Goal: Task Accomplishment & Management: Manage account settings

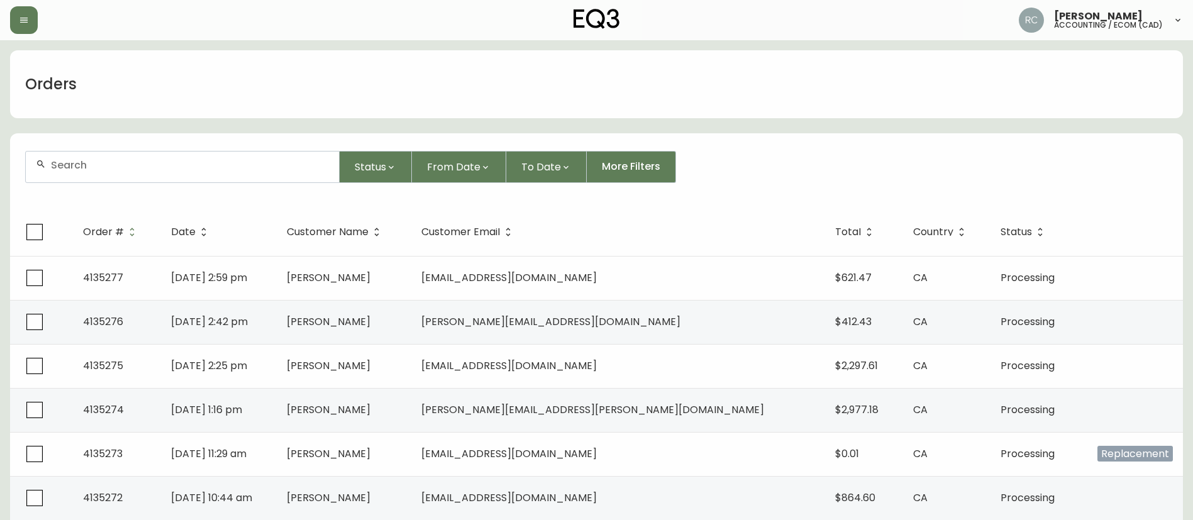
click at [257, 169] on input "text" at bounding box center [190, 165] width 278 height 12
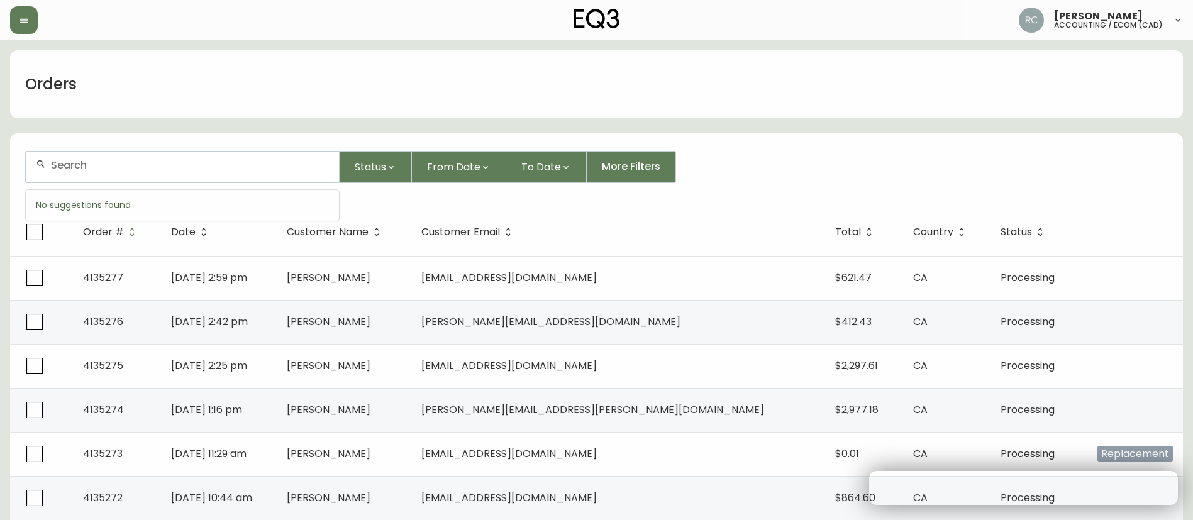
paste input "4135260"
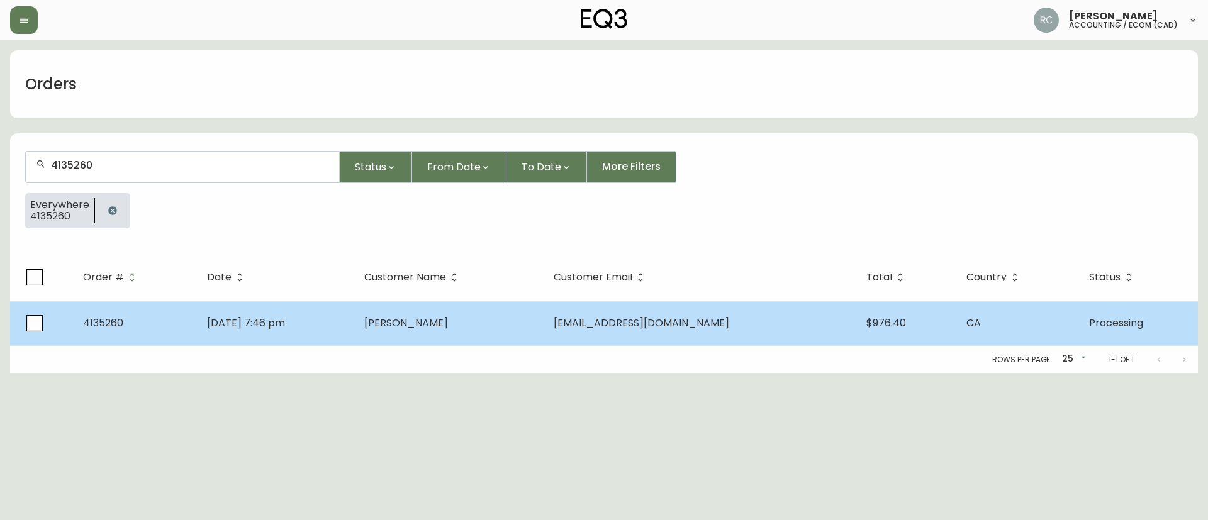
type input "4135260"
click at [544, 327] on td "[PERSON_NAME]" at bounding box center [448, 323] width 189 height 44
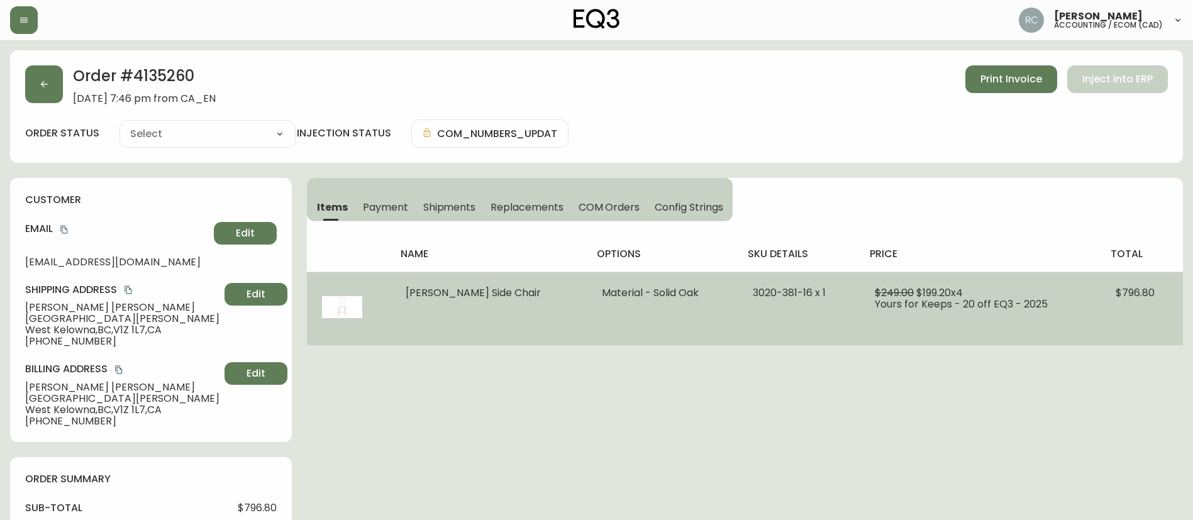
type input "Processing"
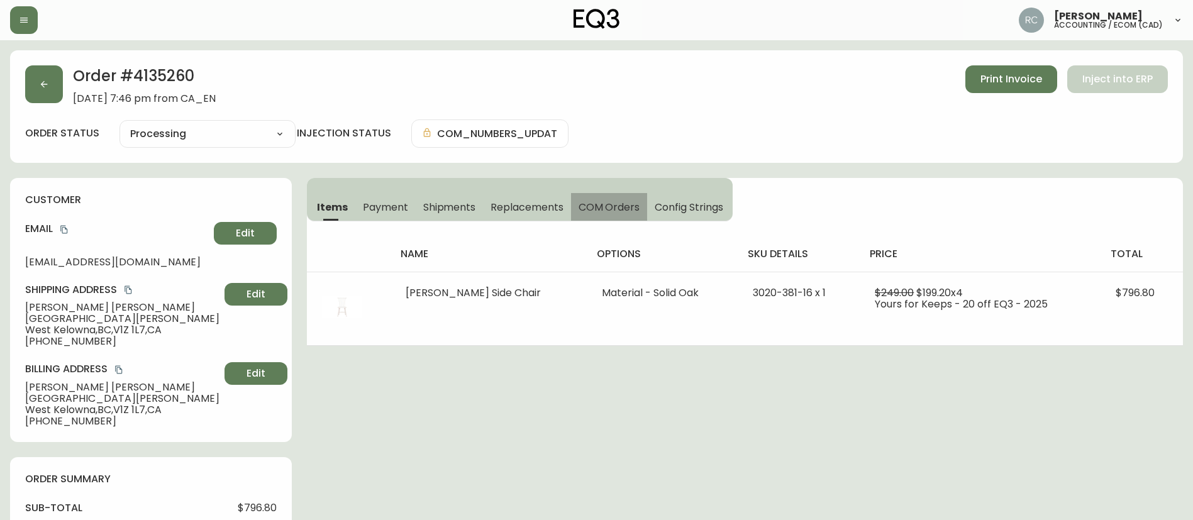
click at [605, 202] on span "COM Orders" at bounding box center [610, 207] width 62 height 13
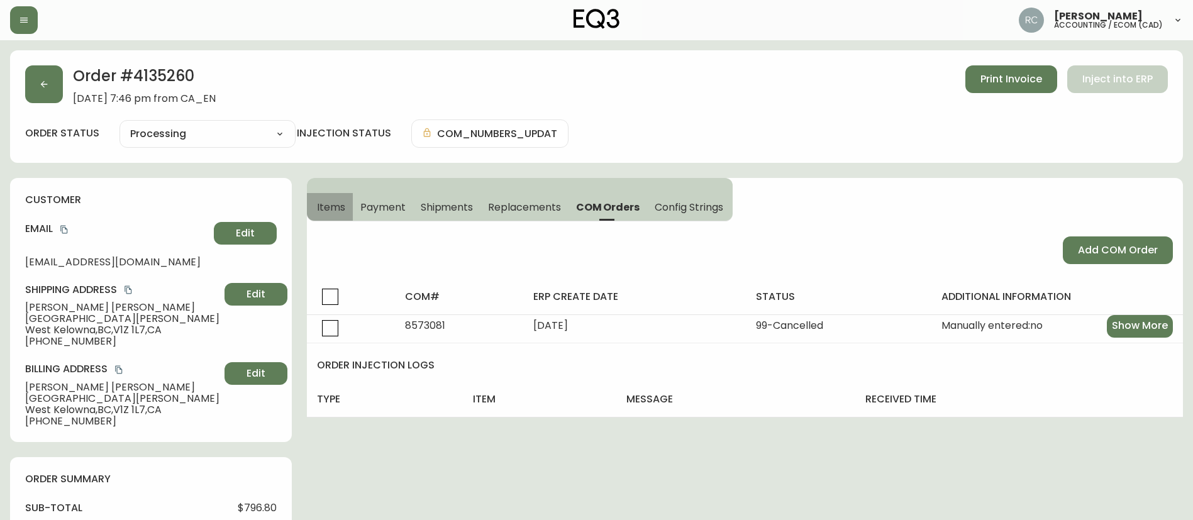
click at [335, 199] on button "Items" at bounding box center [330, 207] width 46 height 28
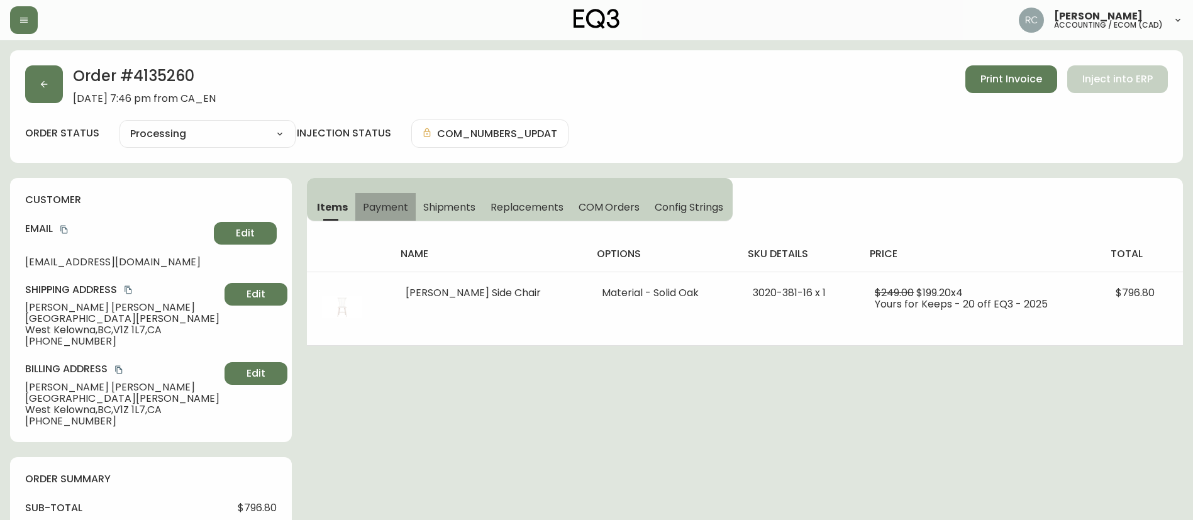
click at [374, 203] on span "Payment" at bounding box center [385, 207] width 45 height 13
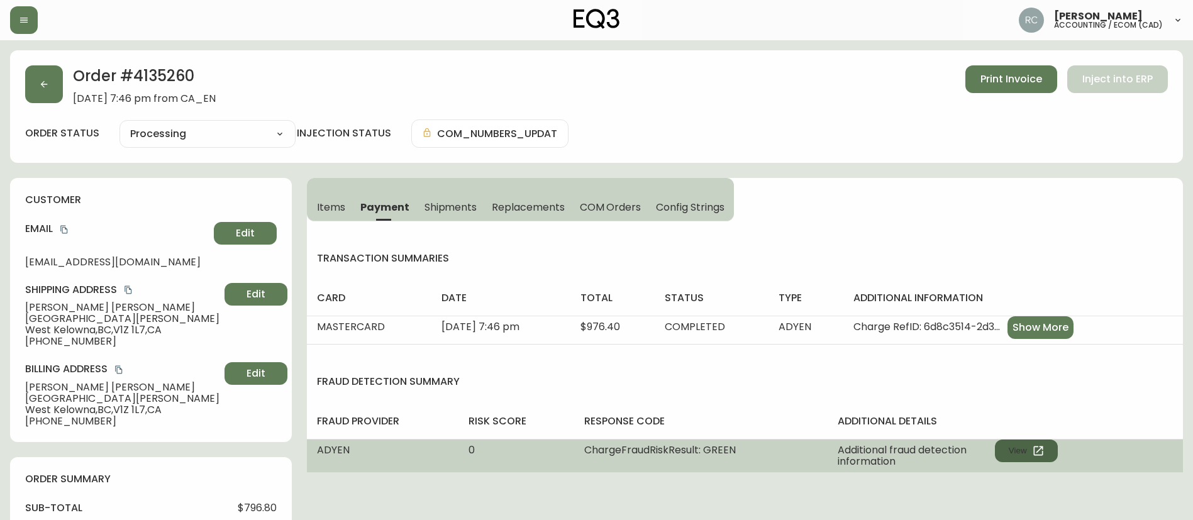
click at [1034, 462] on button "View" at bounding box center [1026, 451] width 63 height 23
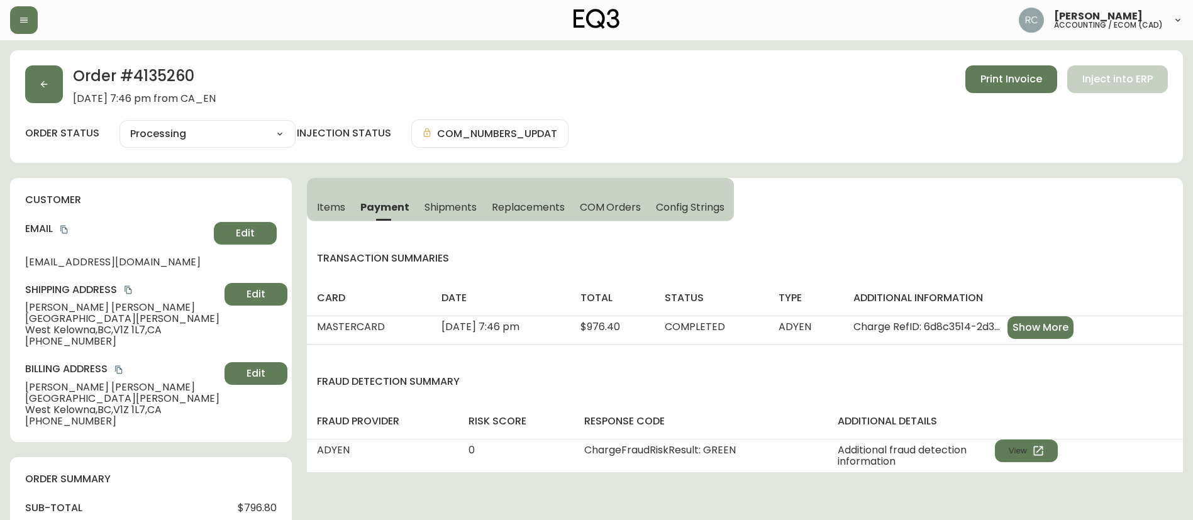
drag, startPoint x: 155, startPoint y: 131, endPoint x: 163, endPoint y: 140, distance: 11.6
click at [155, 131] on select "Cancelled Fully Shipped Processing Partially Shipped" at bounding box center [208, 134] width 176 height 19
click at [120, 125] on select "Cancelled Fully Shipped Processing Partially Shipped" at bounding box center [208, 134] width 176 height 19
select select "PROCESSING"
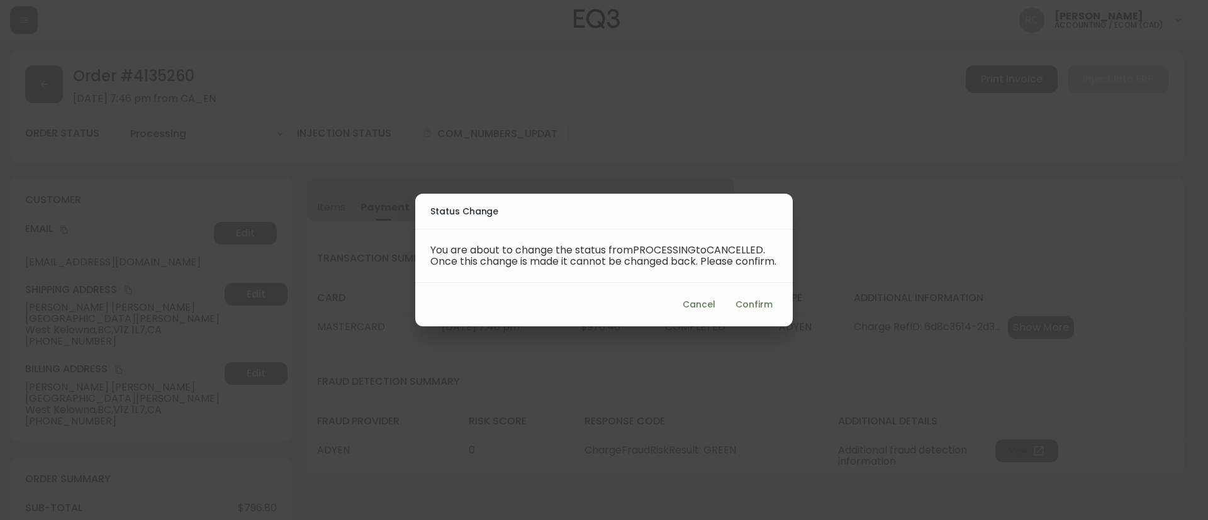
click at [771, 303] on span "Confirm" at bounding box center [753, 305] width 37 height 16
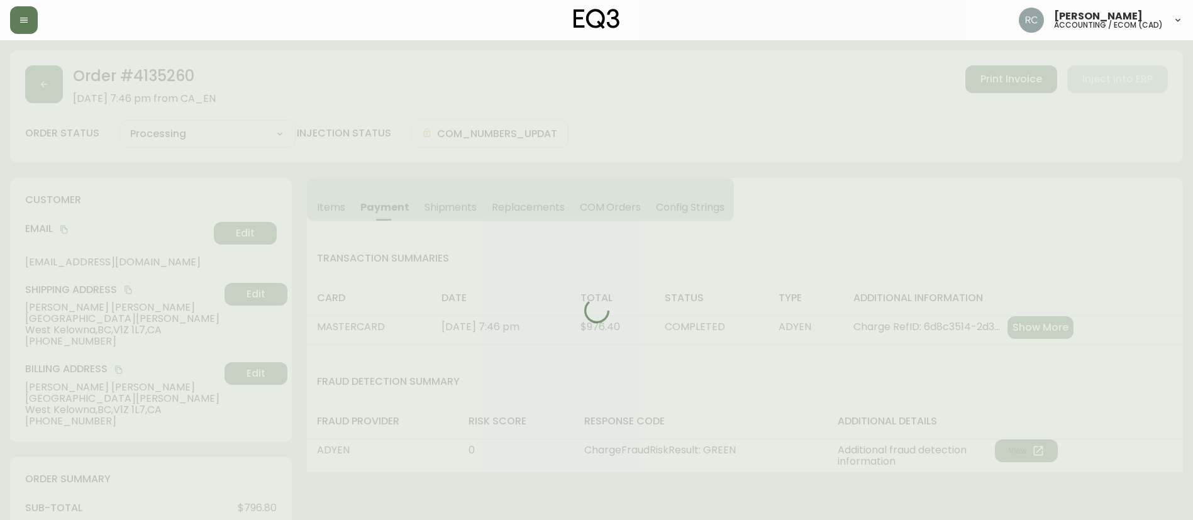
type input "Cancelled"
select select "CANCELLED"
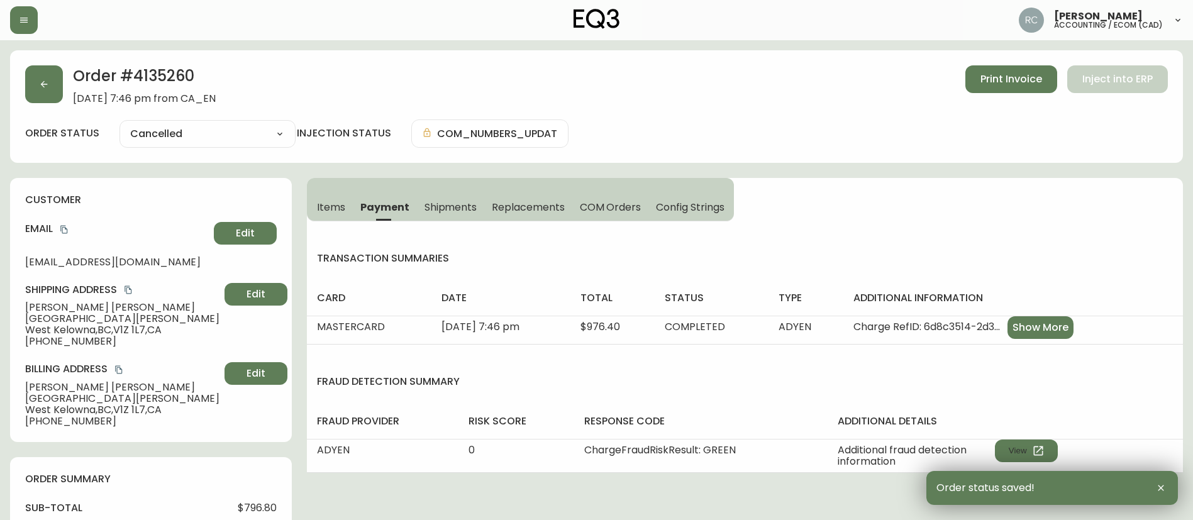
click at [242, 511] on span "$796.80" at bounding box center [257, 508] width 39 height 11
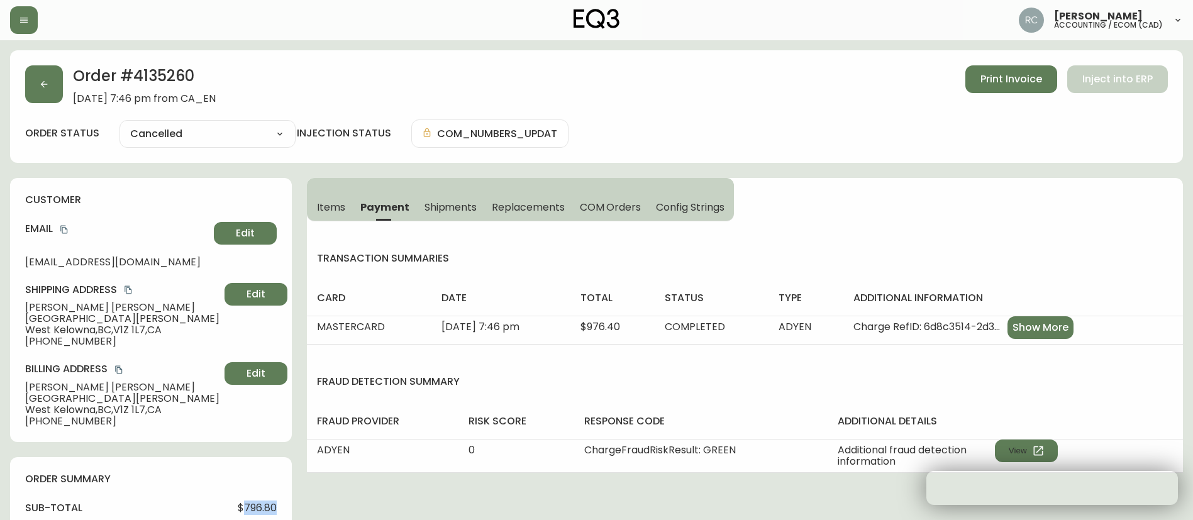
click at [242, 511] on span "$796.80" at bounding box center [257, 508] width 39 height 11
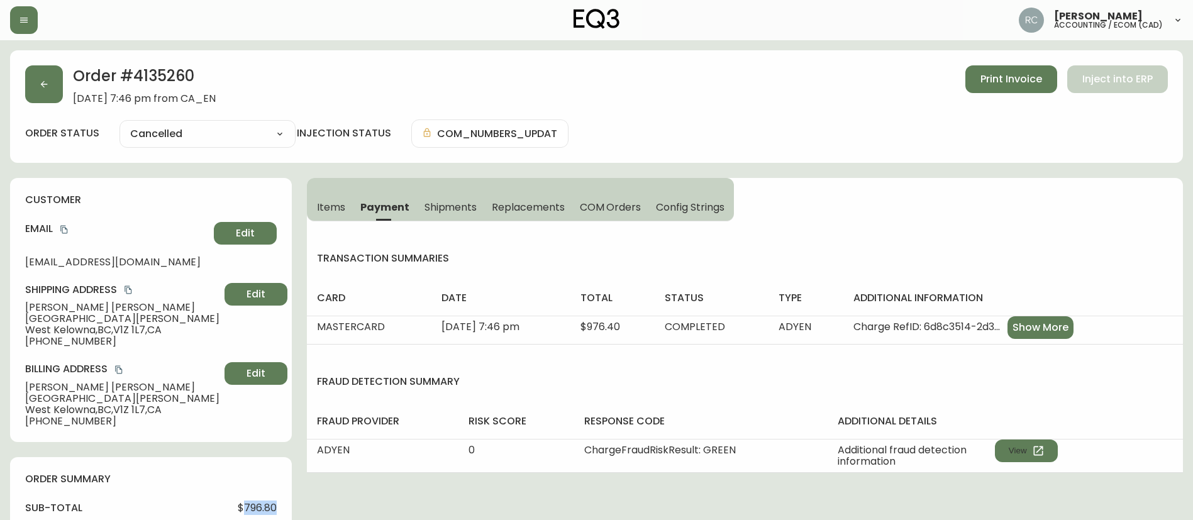
copy span "796.80"
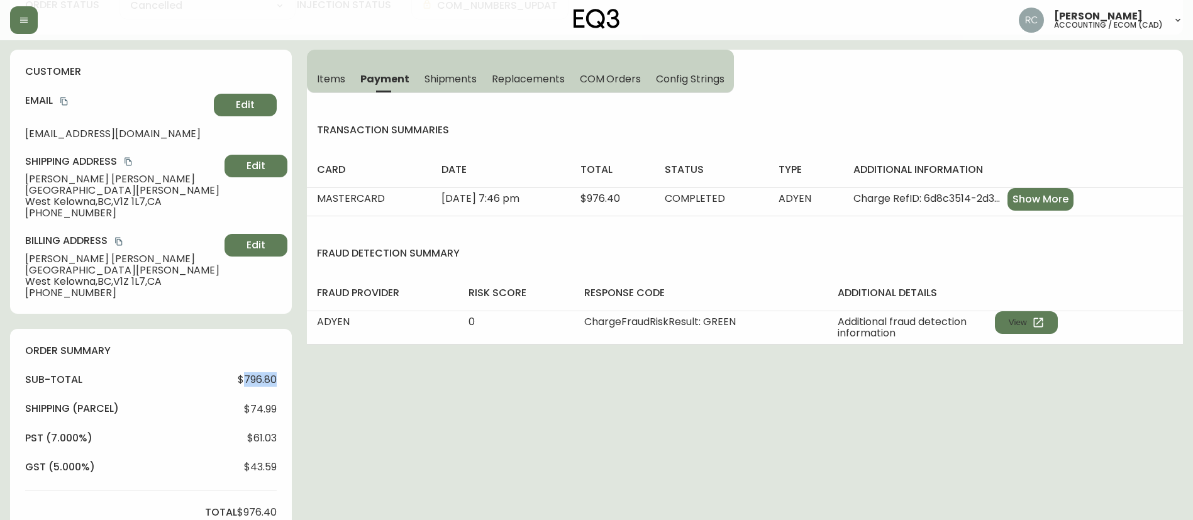
scroll to position [315, 0]
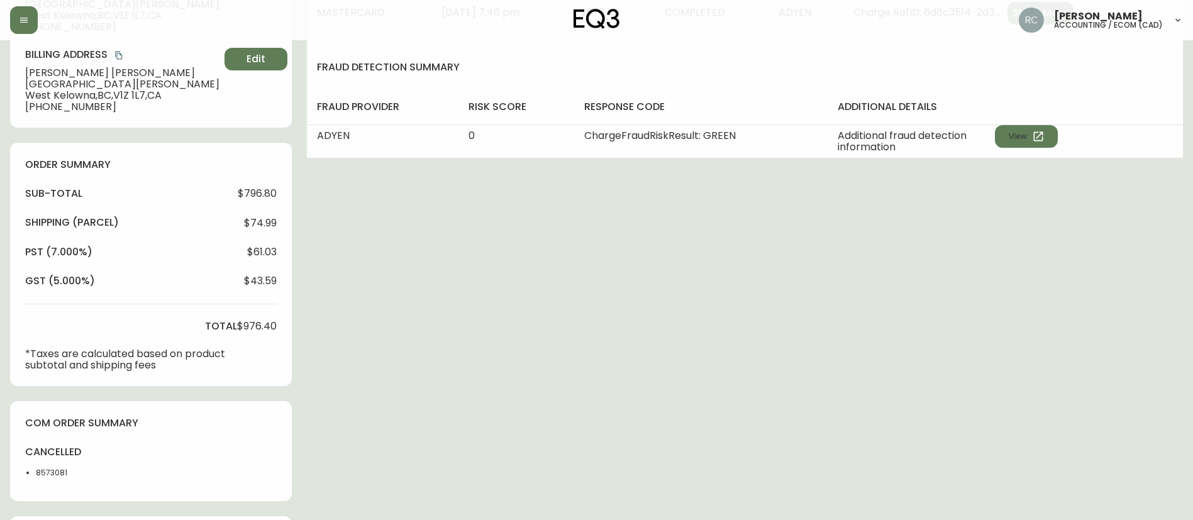
click at [254, 329] on span "$976.40" at bounding box center [257, 326] width 40 height 11
copy span "976.40"
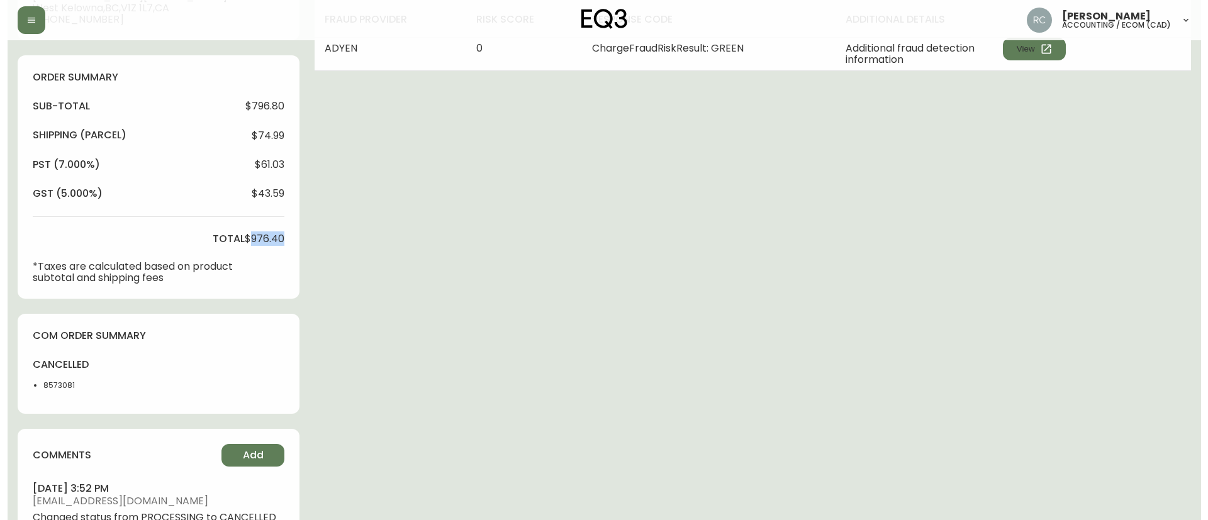
scroll to position [511, 0]
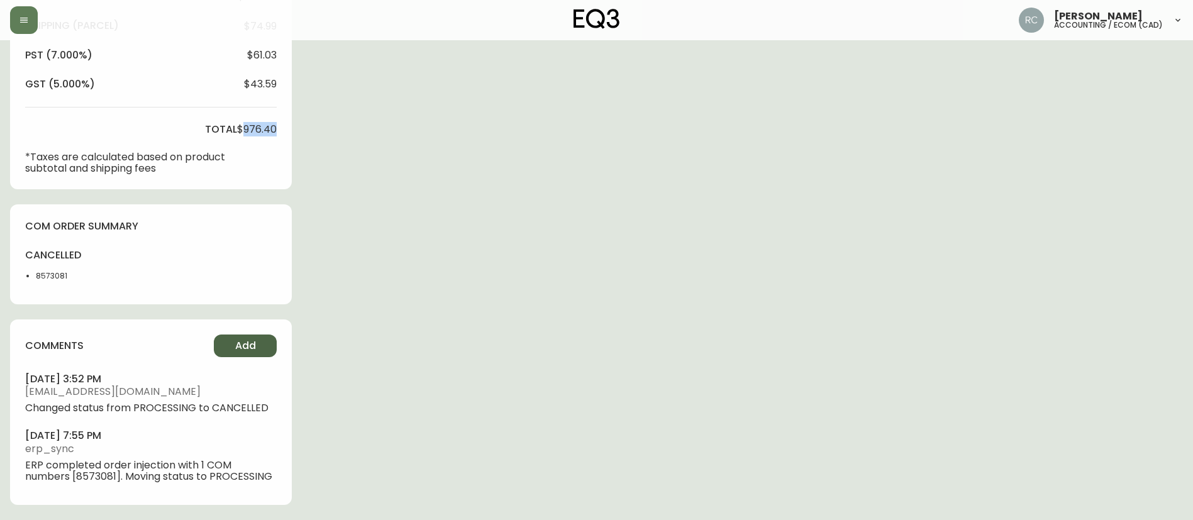
click at [233, 336] on button "Add" at bounding box center [245, 346] width 63 height 23
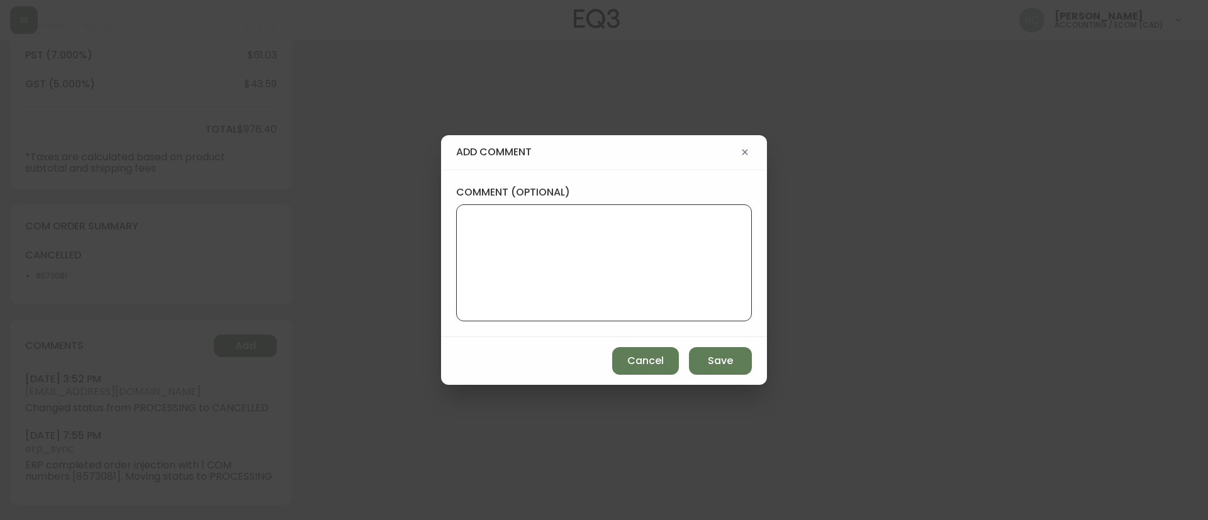
click at [603, 276] on textarea "comment (optional)" at bounding box center [604, 263] width 274 height 101
paste textarea "CANCELLATION - CHANGE OF MIND TICKET# 830140 ORD# 4135260 - status in AS400: 30…"
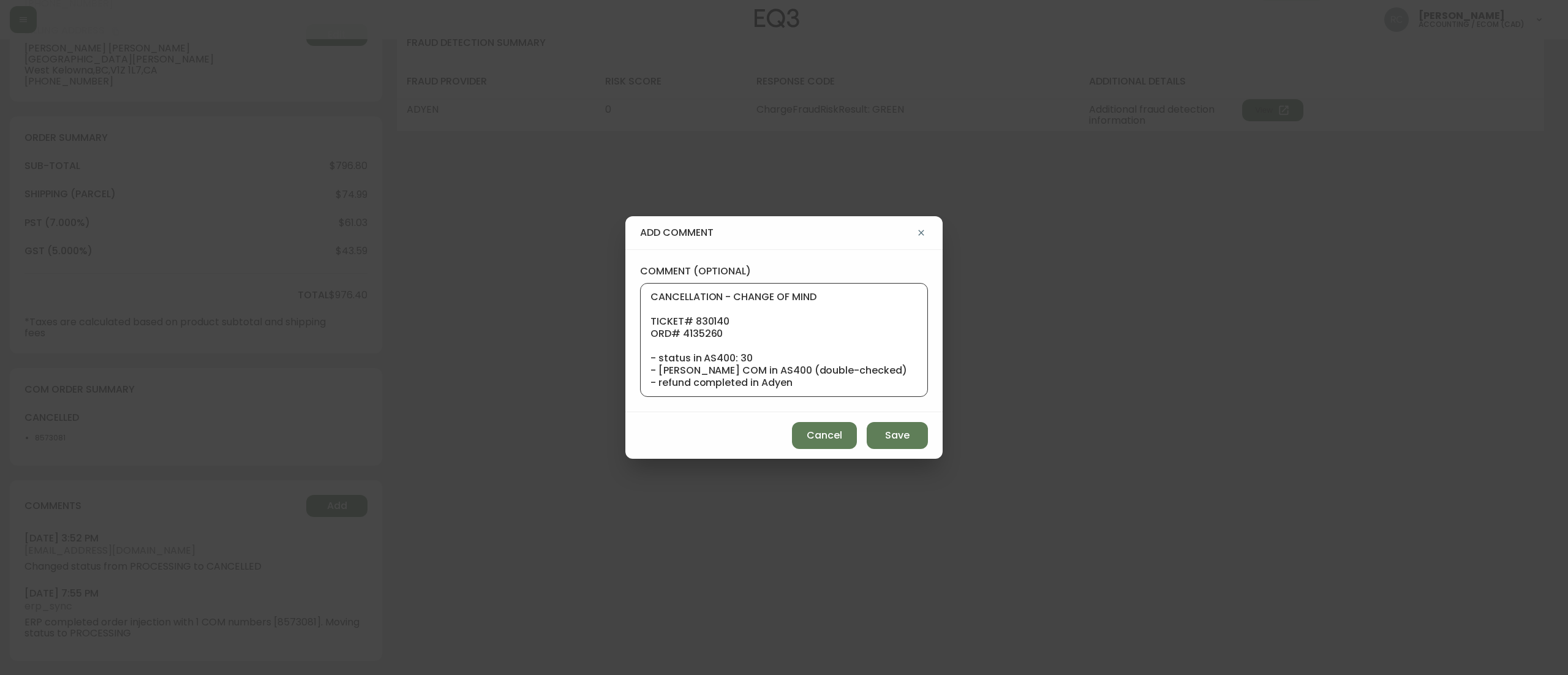
scroll to position [123, 0]
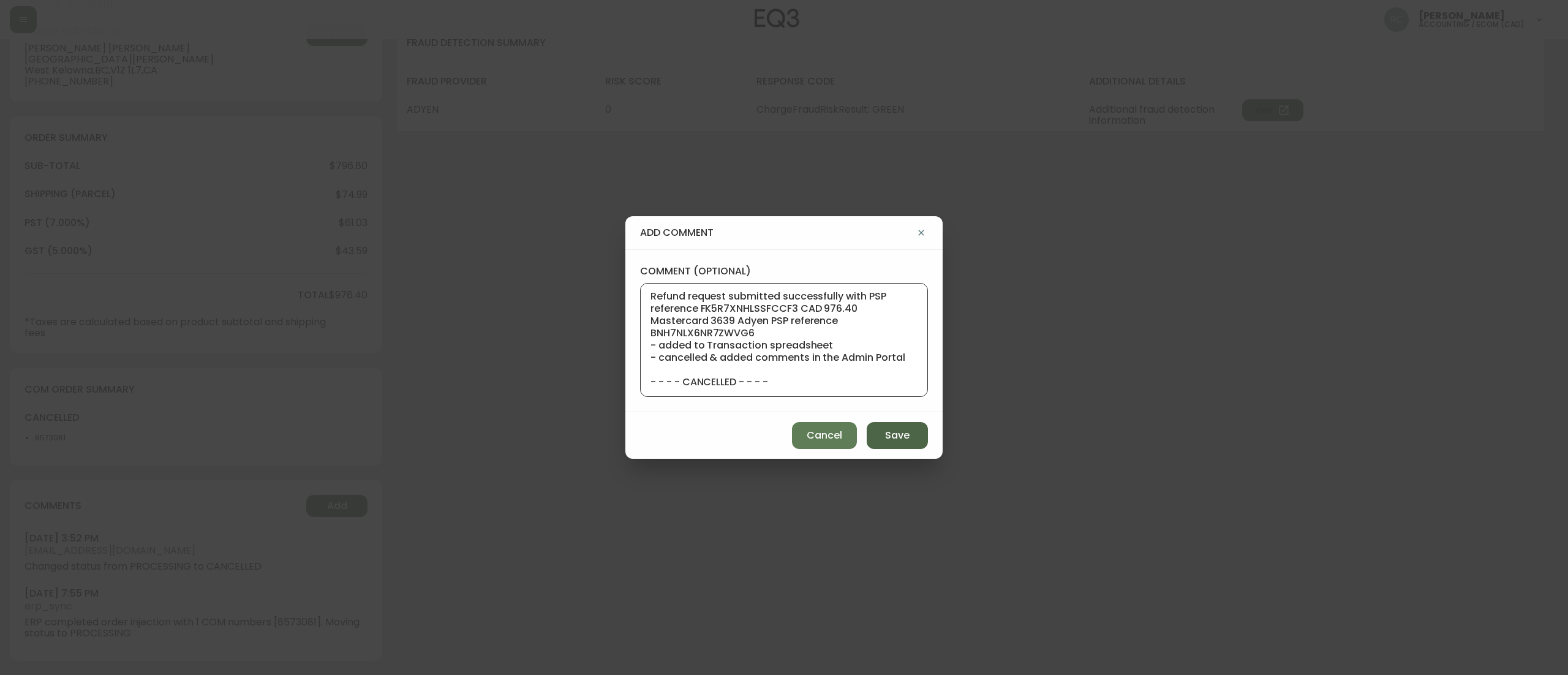
type textarea "CANCELLATION - CHANGE OF MIND TICKET# 830140 ORD# 4135260 - status in AS400: 30…"
click at [909, 438] on button "Save" at bounding box center [896, 435] width 61 height 27
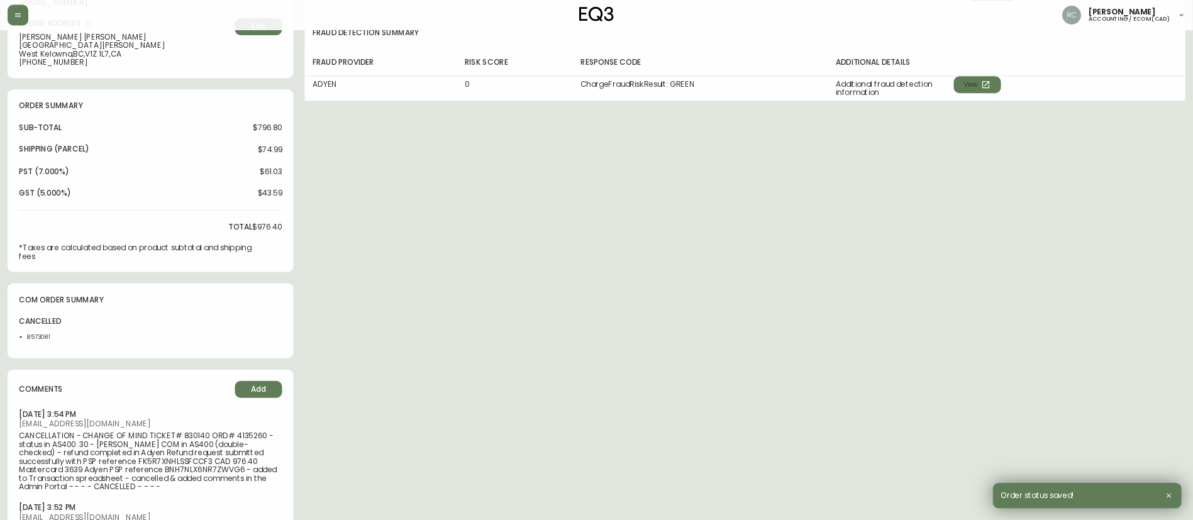
scroll to position [338, 0]
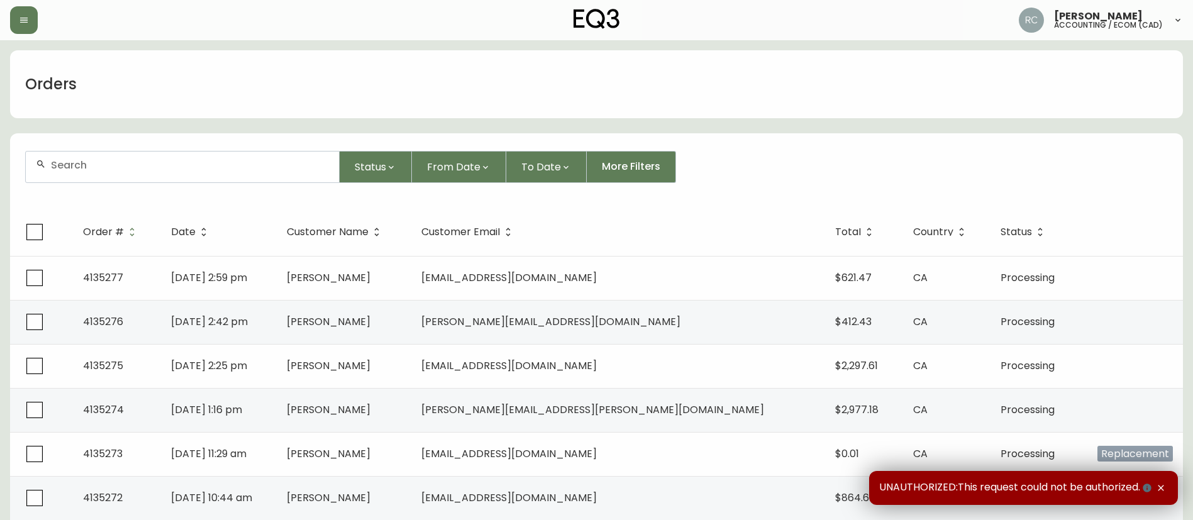
click at [298, 173] on div at bounding box center [182, 167] width 313 height 31
paste input "4133231"
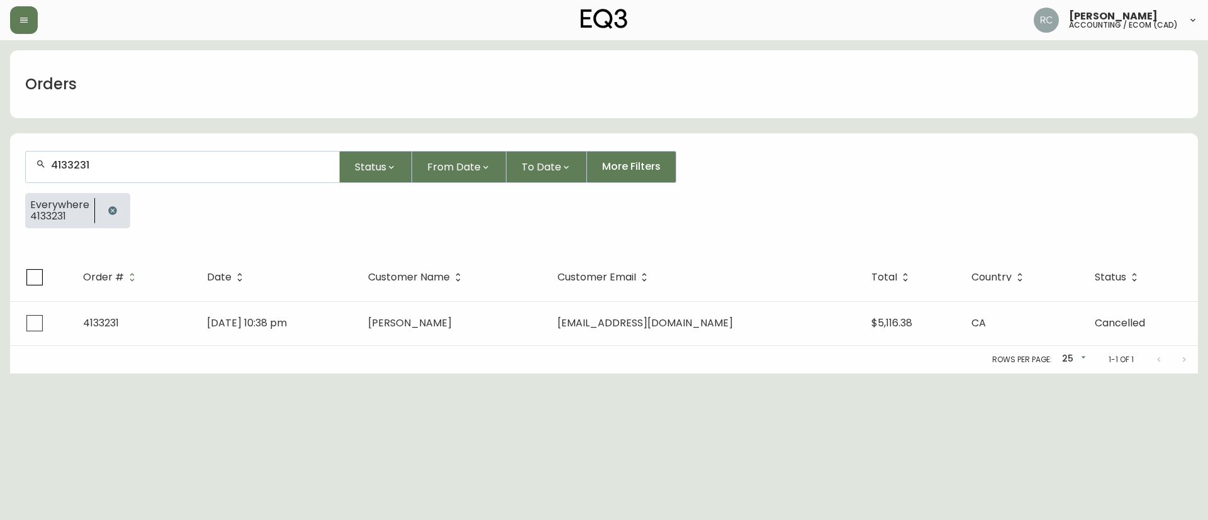
type input "4133231"
click at [522, 294] on th "Customer Name" at bounding box center [453, 278] width 190 height 48
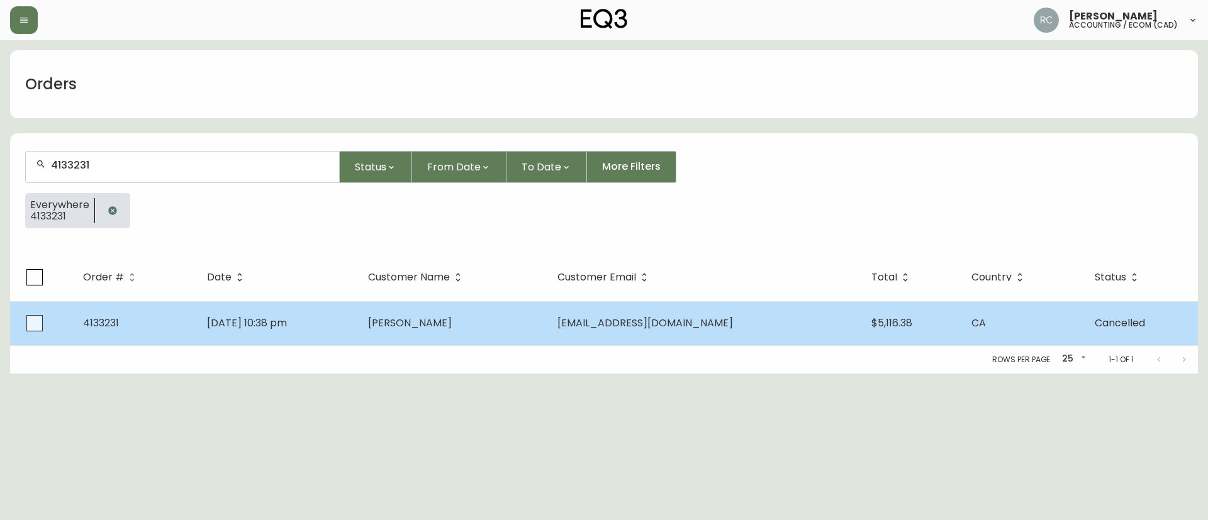
click at [509, 322] on td "Erin Jagielak" at bounding box center [453, 323] width 190 height 44
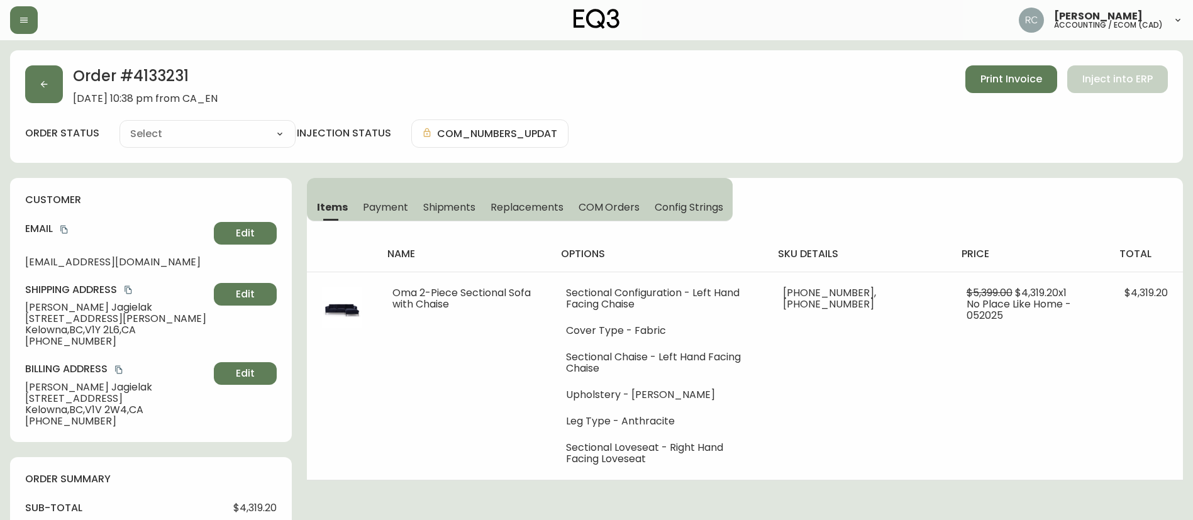
type input "Cancelled"
select select "CANCELLED"
click at [406, 211] on span "Payment" at bounding box center [385, 207] width 45 height 13
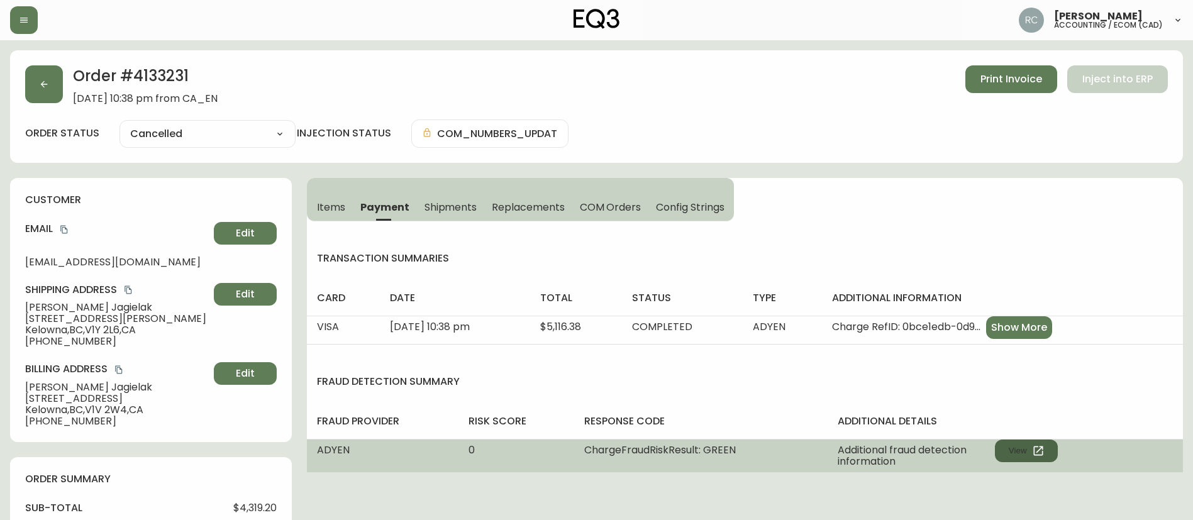
click at [1012, 446] on button "View" at bounding box center [1026, 451] width 63 height 23
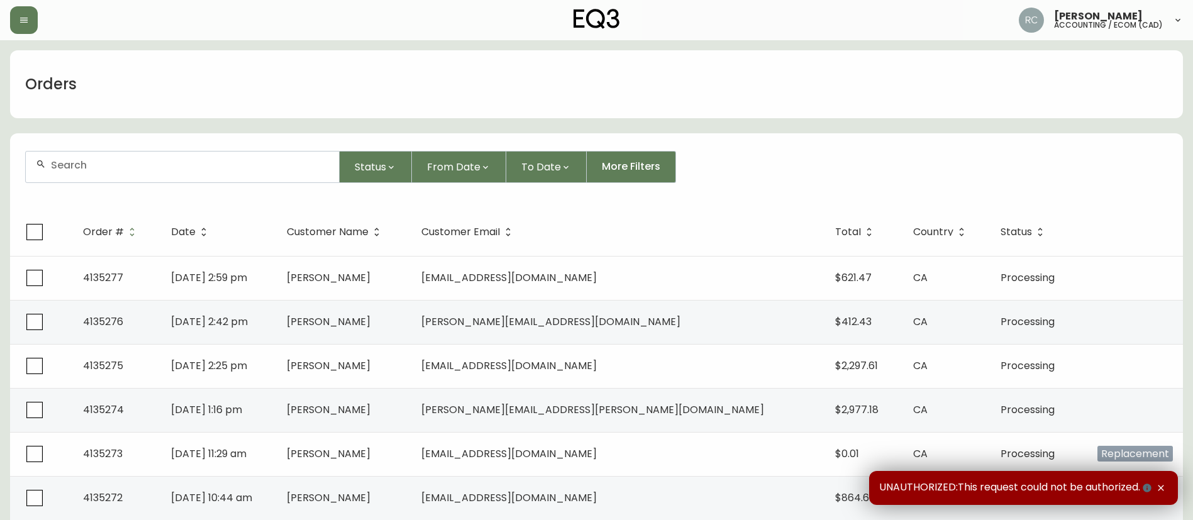
click at [221, 172] on div at bounding box center [182, 167] width 313 height 31
paste input "4133590"
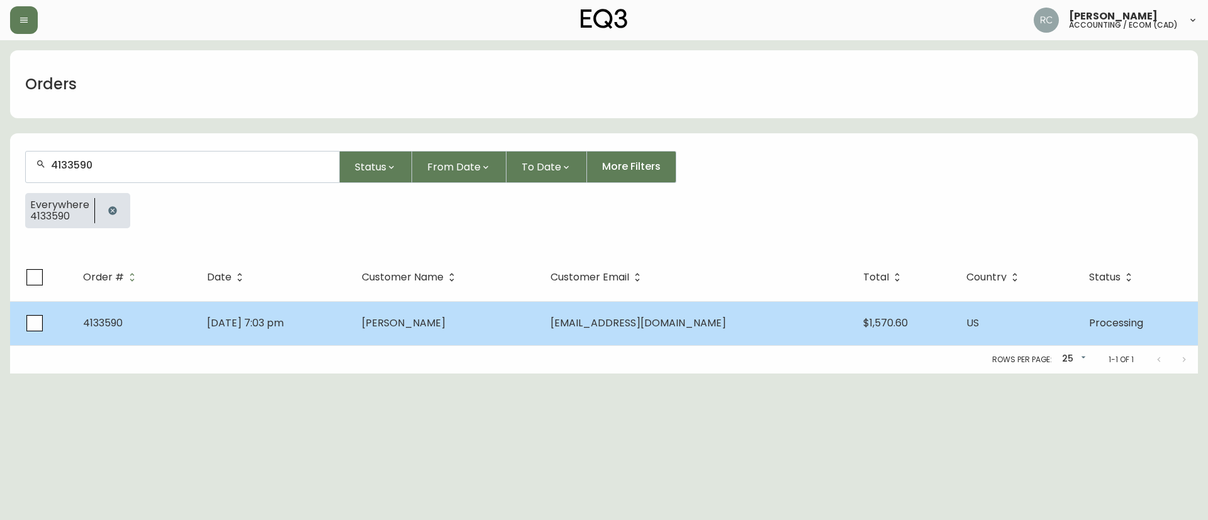
type input "4133590"
click at [420, 334] on td "[PERSON_NAME]" at bounding box center [446, 323] width 189 height 44
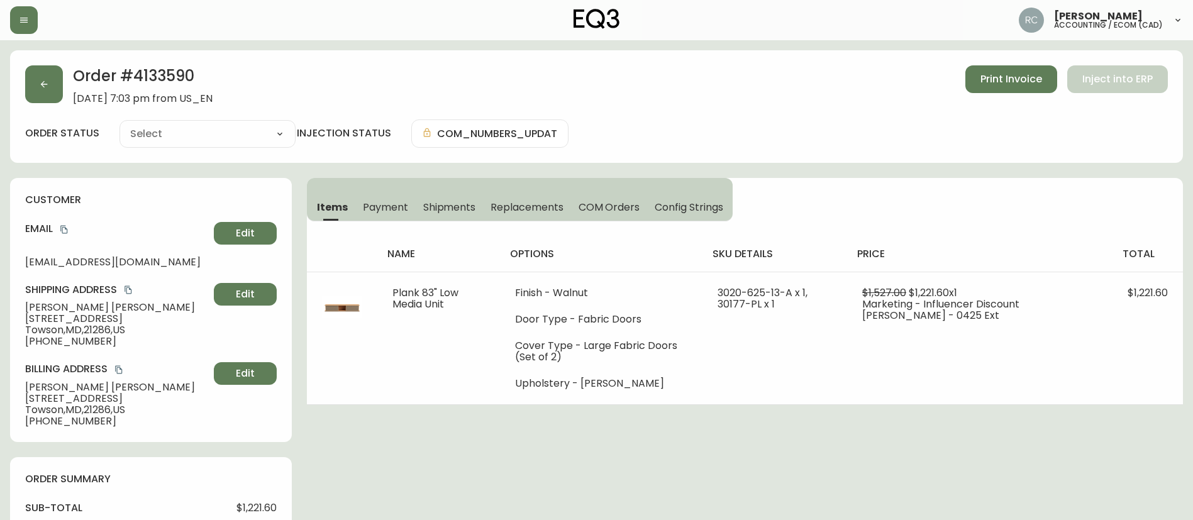
type input "Processing"
select select "PROCESSING"
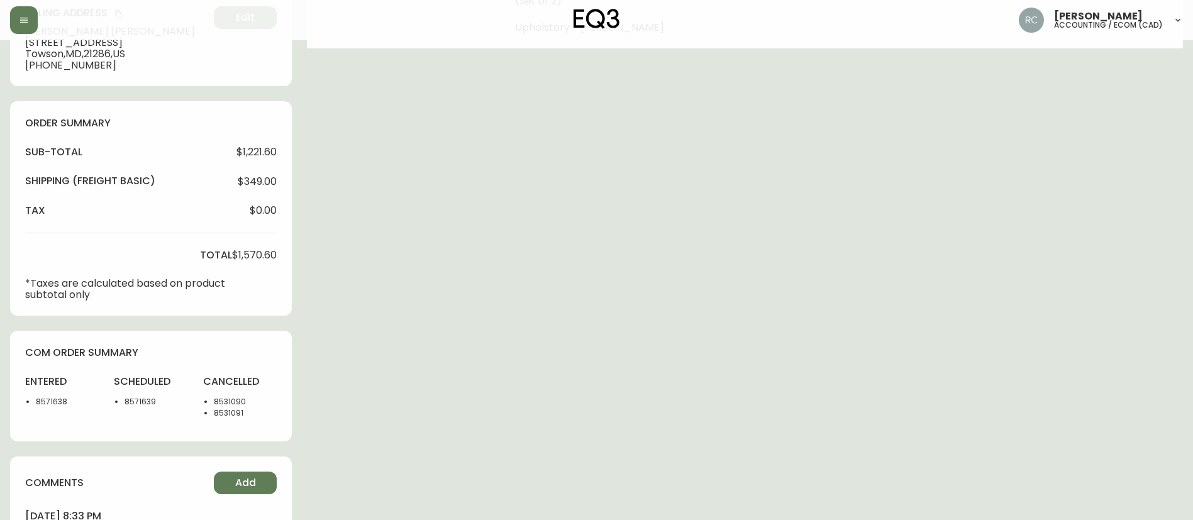
scroll to position [377, 0]
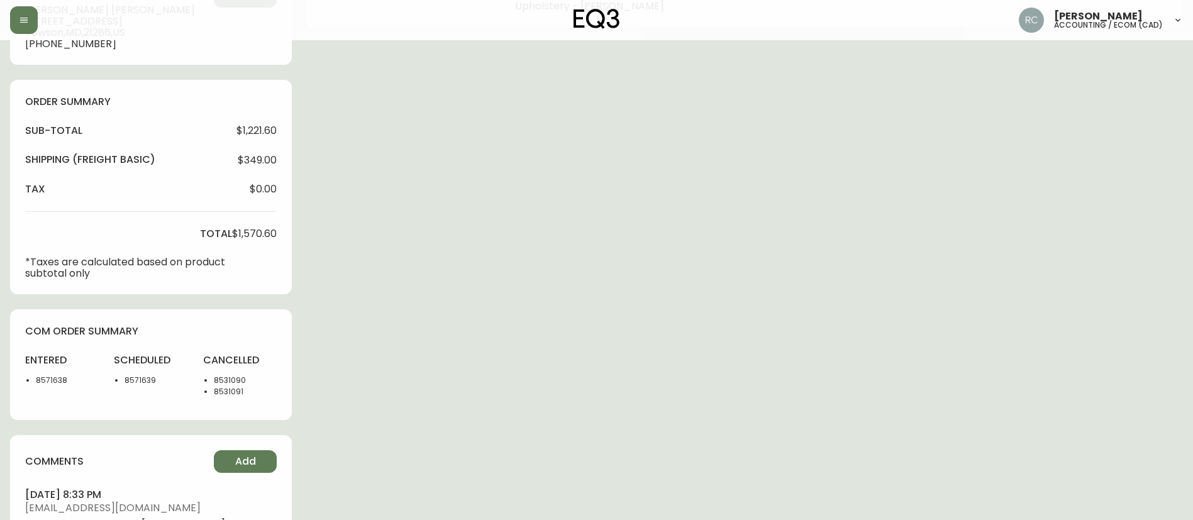
click at [38, 377] on li "8571638" at bounding box center [67, 380] width 63 height 11
drag, startPoint x: 35, startPoint y: 382, endPoint x: 49, endPoint y: 381, distance: 14.5
click at [34, 382] on ul "8571638" at bounding box center [62, 380] width 74 height 11
click at [49, 381] on li "8571638" at bounding box center [67, 380] width 63 height 11
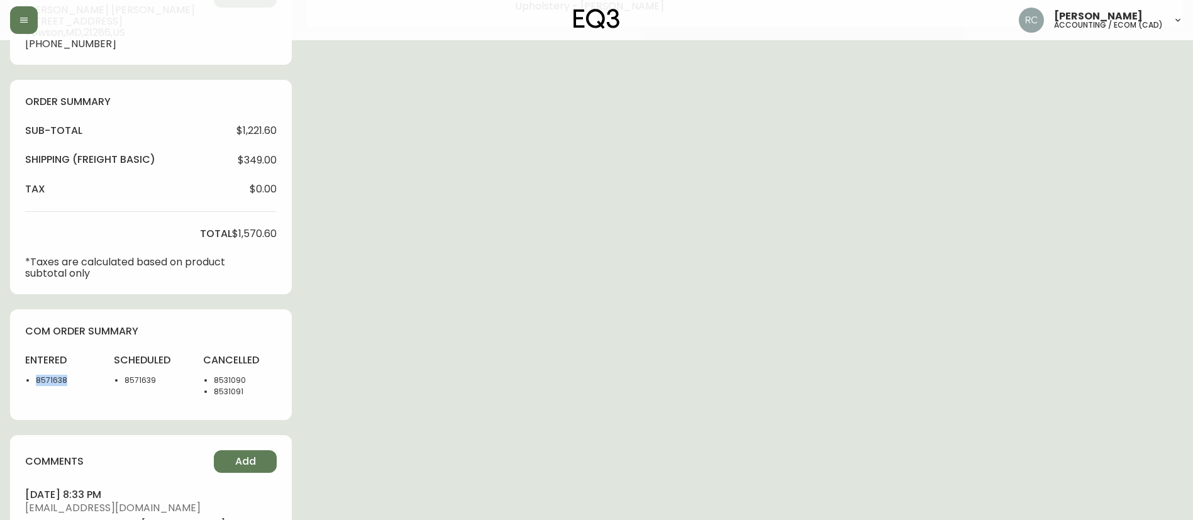
copy li "8571638"
click at [141, 382] on li "8571639" at bounding box center [156, 380] width 63 height 11
click at [140, 382] on li "8571639" at bounding box center [156, 380] width 63 height 11
copy li "8571639"
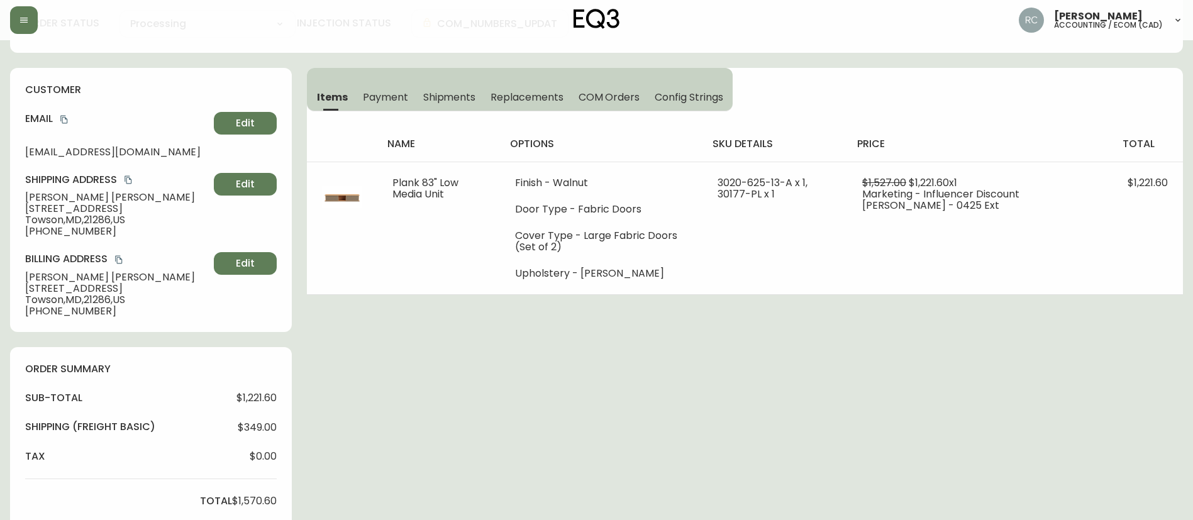
scroll to position [0, 0]
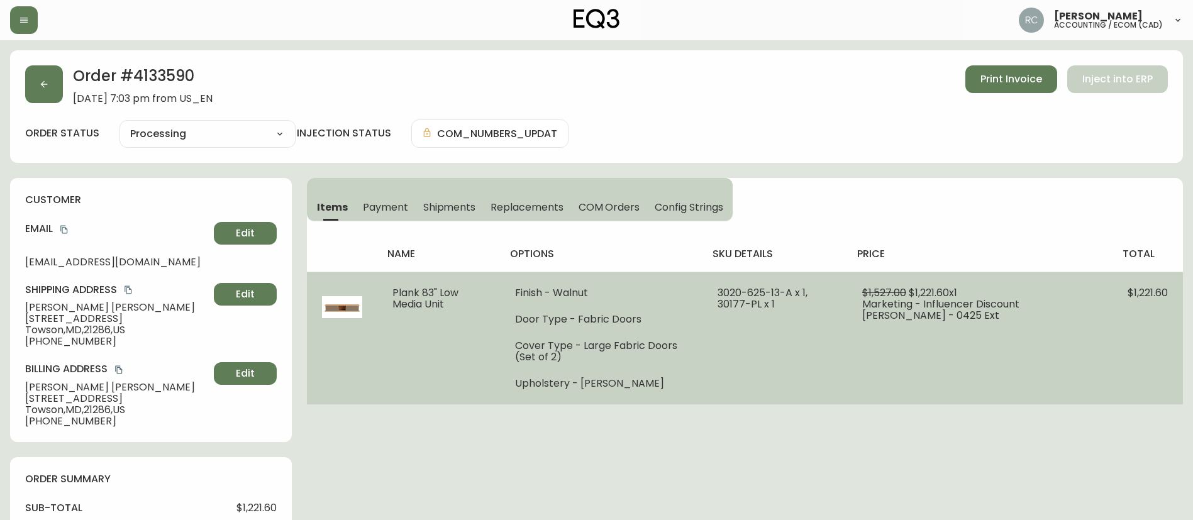
click at [791, 290] on span "3020-625-13-A x 1, 30177-PL x 1" at bounding box center [763, 299] width 90 height 26
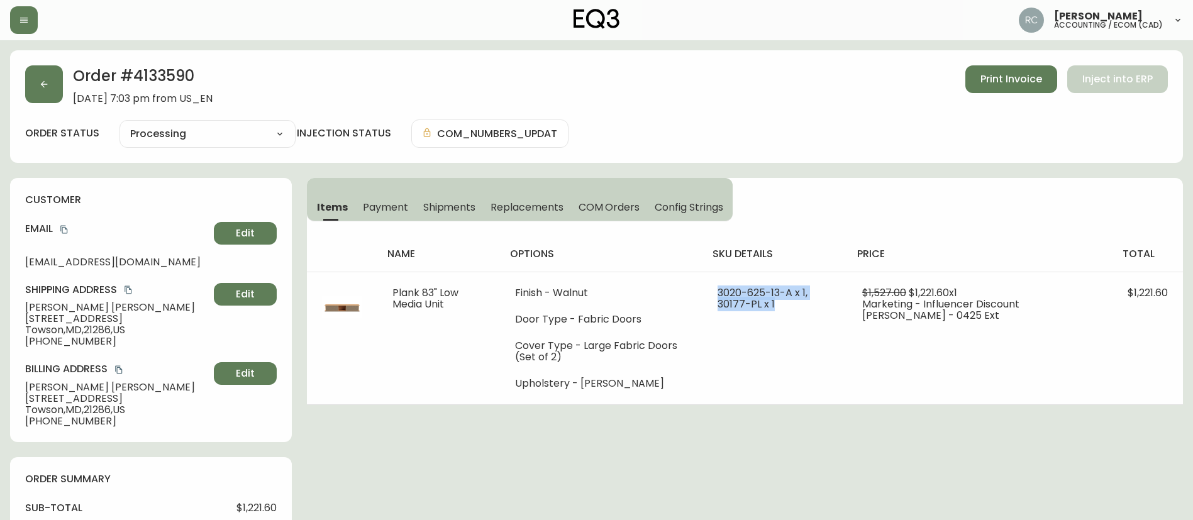
copy span "3020-625-13-A x 1, 30177-PL x 1"
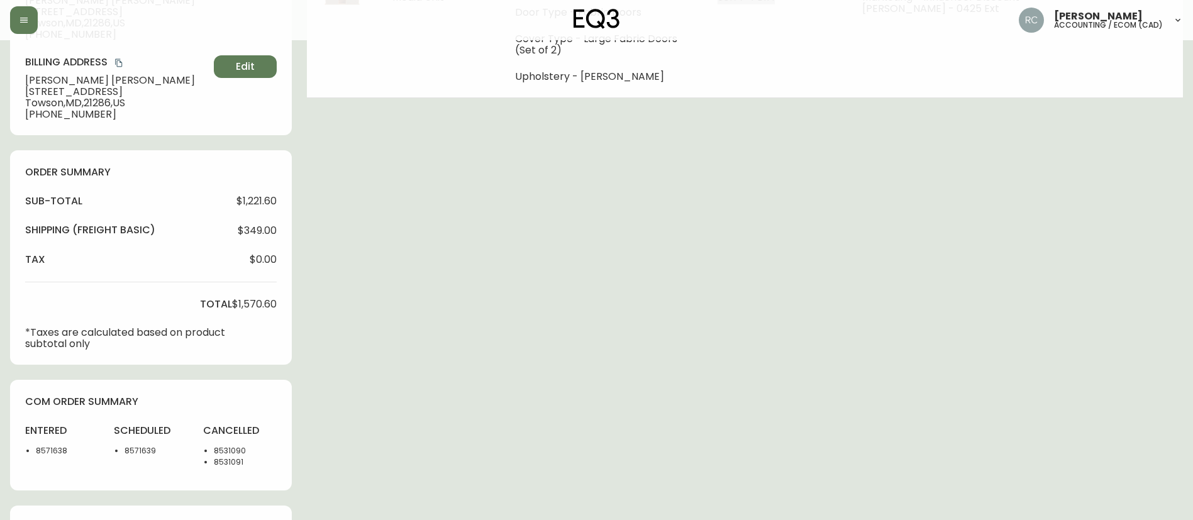
scroll to position [743, 0]
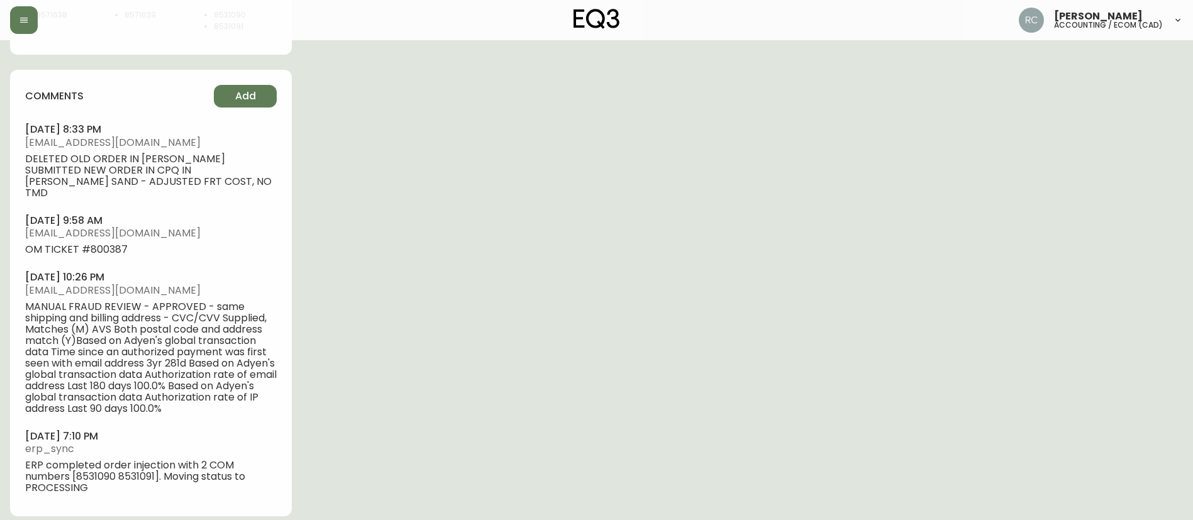
click at [232, 79] on div "comments Add [DATE] 8:33 pm [EMAIL_ADDRESS][DOMAIN_NAME] DELETED OLD ORDER IN […" at bounding box center [151, 293] width 282 height 447
click at [242, 96] on span "Add" at bounding box center [245, 96] width 21 height 14
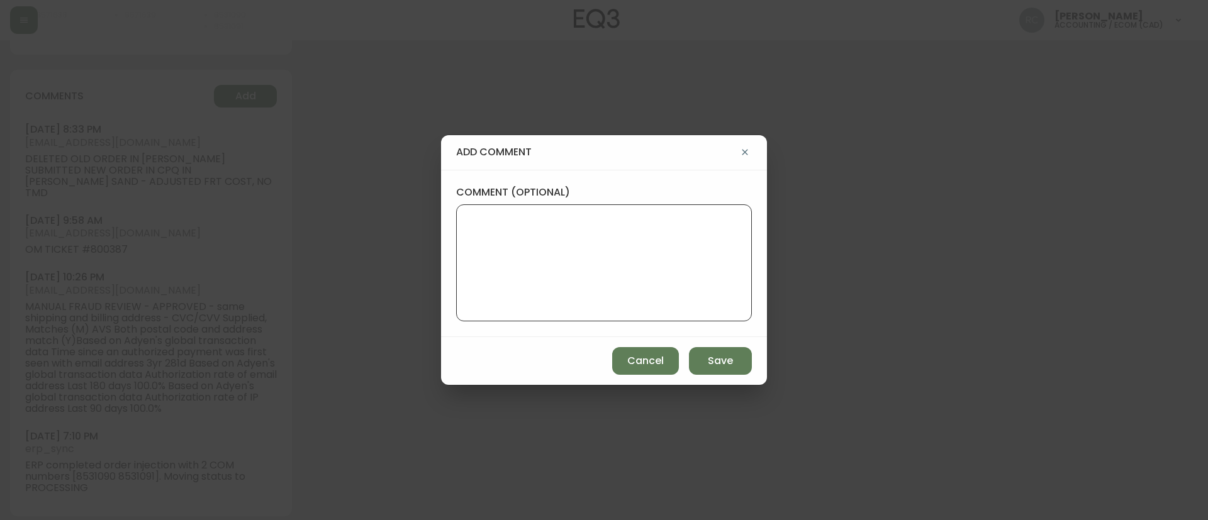
click at [656, 269] on textarea "comment (optional)" at bounding box center [604, 263] width 274 height 101
type textarea "SPLIT UNIT"
drag, startPoint x: 725, startPoint y: 366, endPoint x: 687, endPoint y: 336, distance: 48.0
click at [724, 366] on span "Save" at bounding box center [720, 361] width 25 height 14
